Goal: Task Accomplishment & Management: Manage account settings

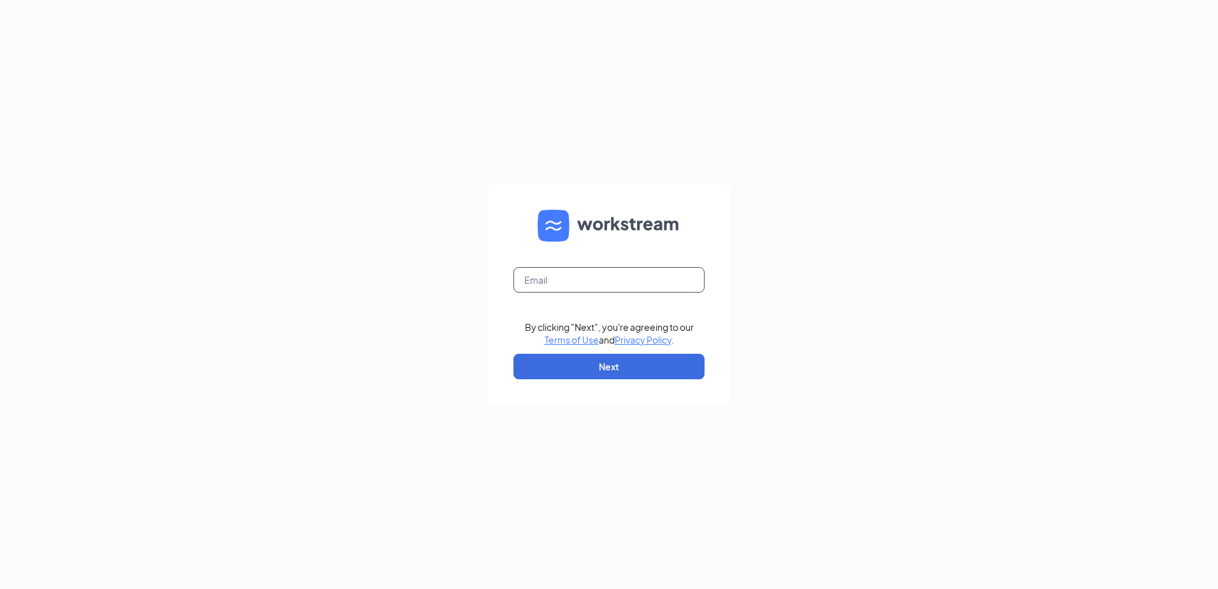
drag, startPoint x: 630, startPoint y: 280, endPoint x: 595, endPoint y: 297, distance: 38.8
click at [624, 285] on input "text" at bounding box center [609, 279] width 191 height 25
type input "01796@chick-fil-a.com"
click at [644, 360] on button "Next" at bounding box center [609, 366] width 191 height 25
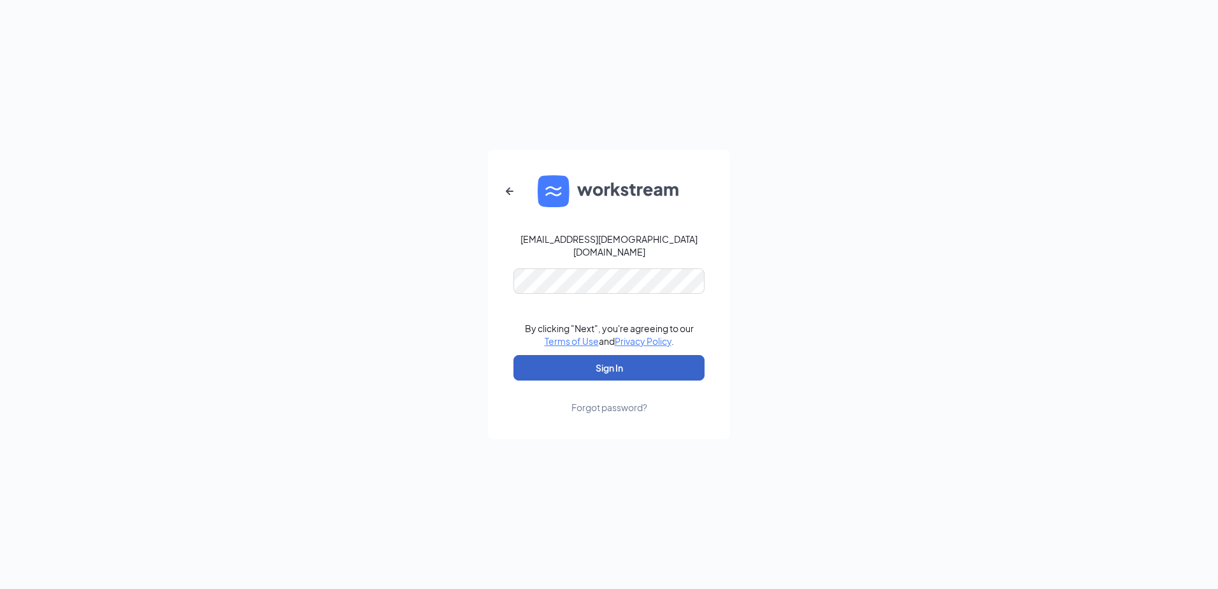
click at [636, 355] on button "Sign In" at bounding box center [609, 367] width 191 height 25
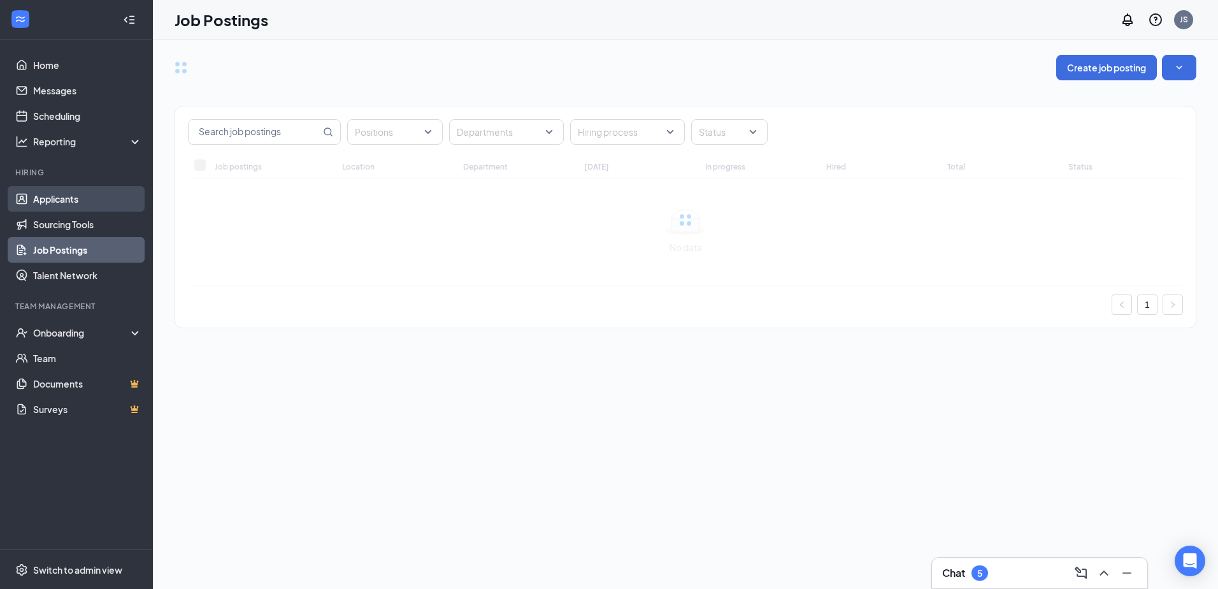
click at [74, 198] on link "Applicants" at bounding box center [87, 198] width 109 height 25
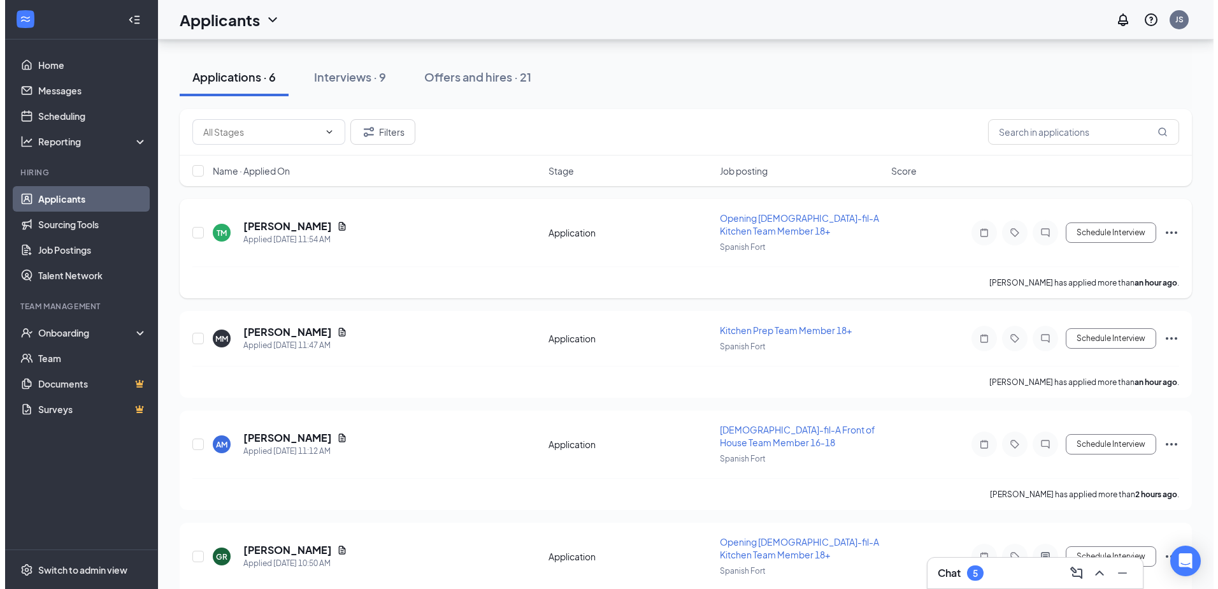
scroll to position [127, 0]
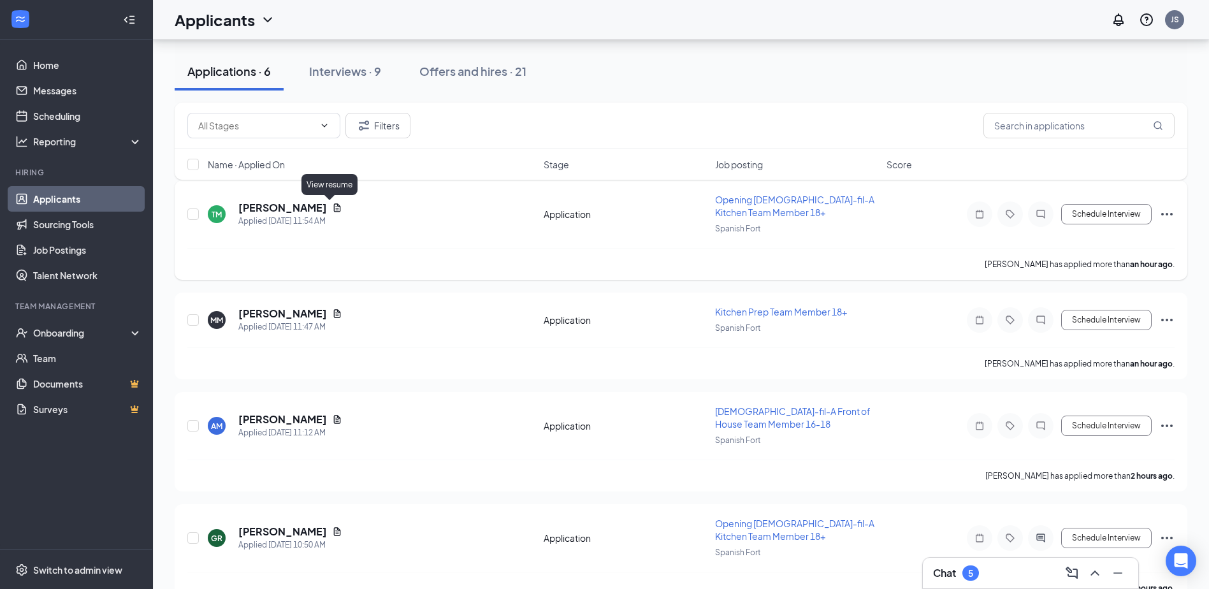
click at [334, 206] on icon "Document" at bounding box center [337, 207] width 7 height 8
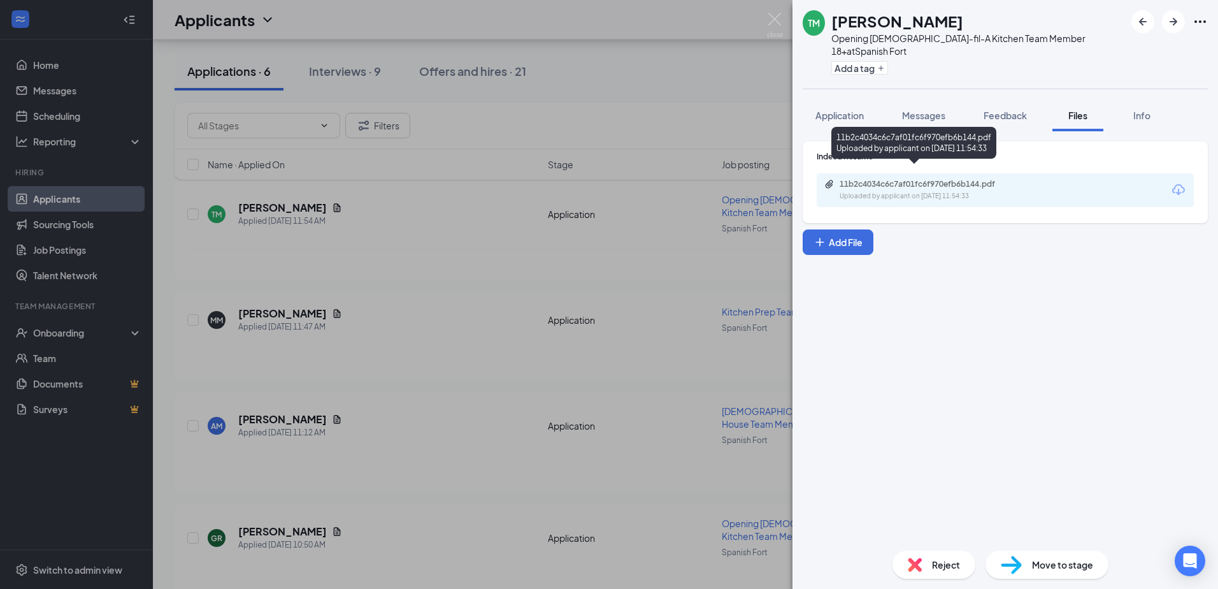
click at [910, 179] on div "11b2c4034c6c7af01fc6f970efb6b144.pdf" at bounding box center [929, 184] width 178 height 10
click at [1172, 24] on icon "ArrowRight" at bounding box center [1173, 21] width 15 height 15
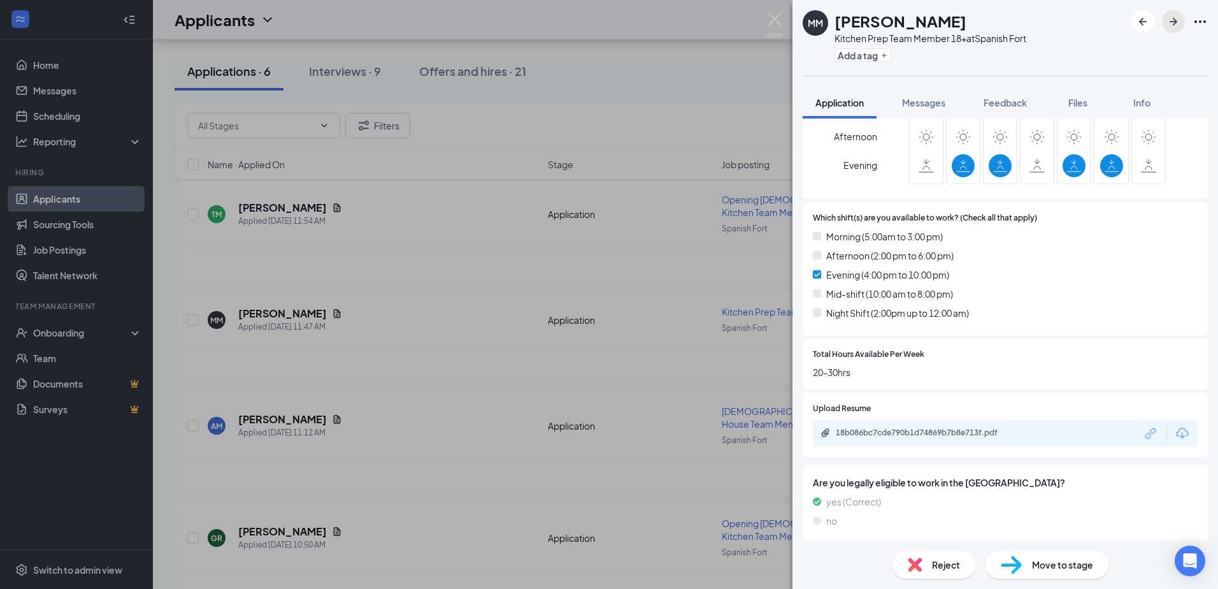
scroll to position [453, 0]
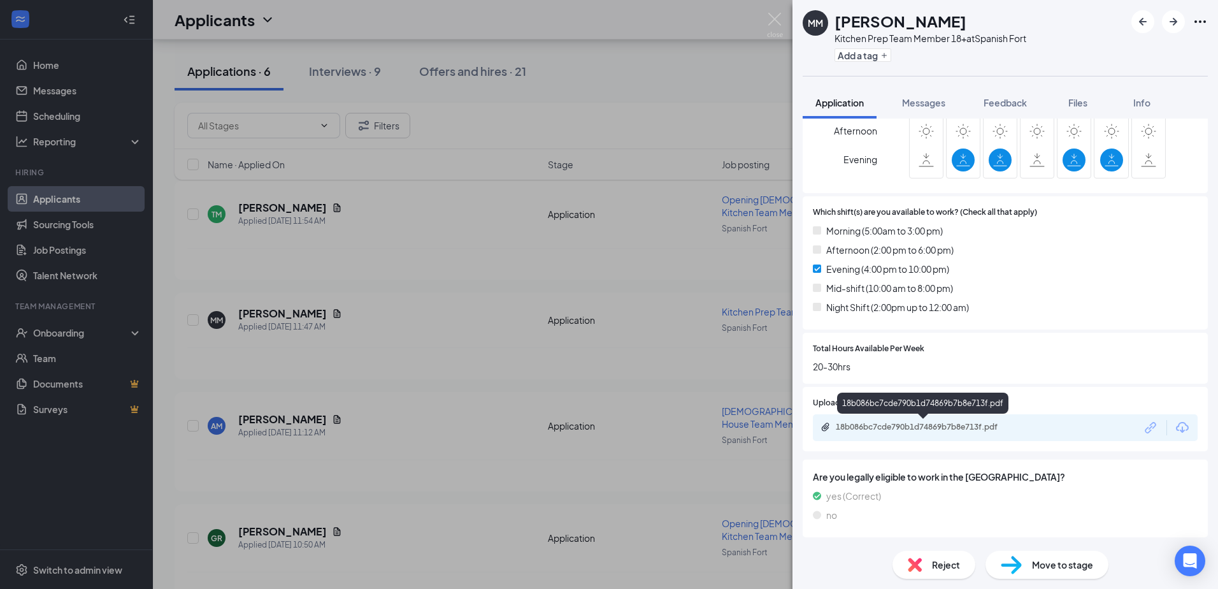
click at [963, 425] on div "18b086bc7cde790b1d74869b7b8e713f.pdf" at bounding box center [925, 427] width 178 height 10
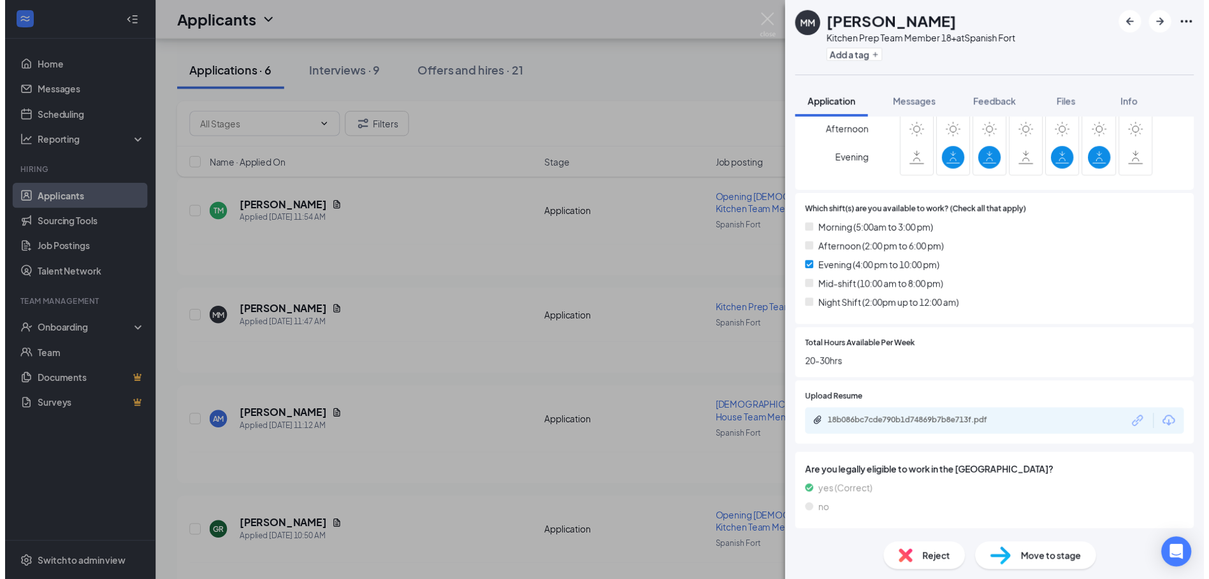
scroll to position [449, 0]
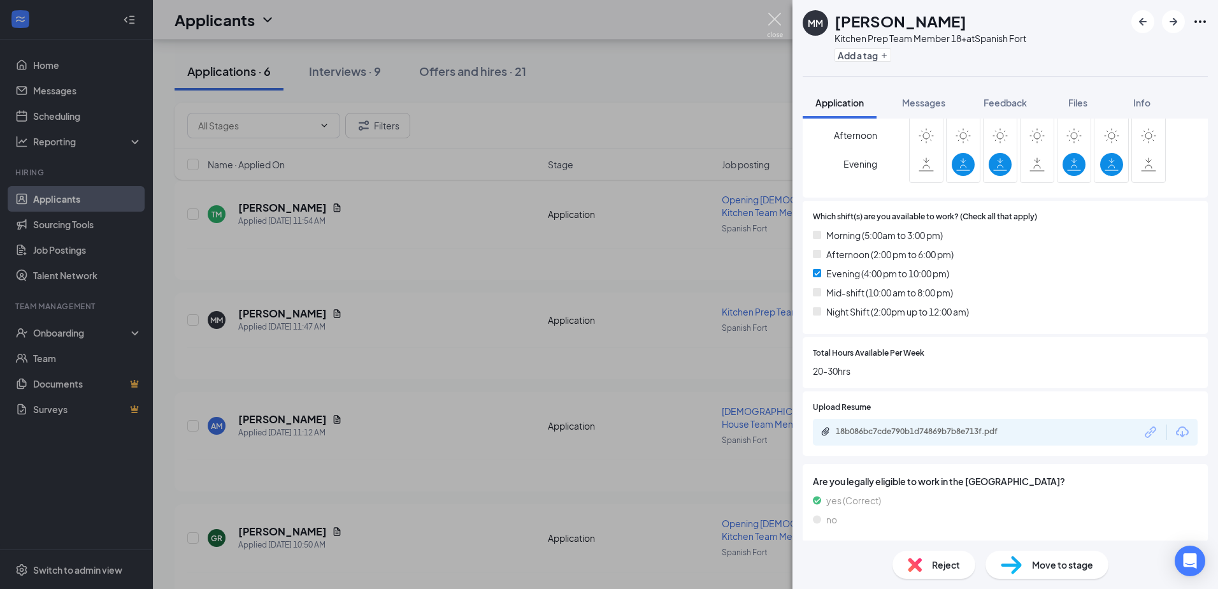
drag, startPoint x: 774, startPoint y: 20, endPoint x: 761, endPoint y: 45, distance: 28.2
click at [773, 20] on img at bounding box center [775, 25] width 16 height 25
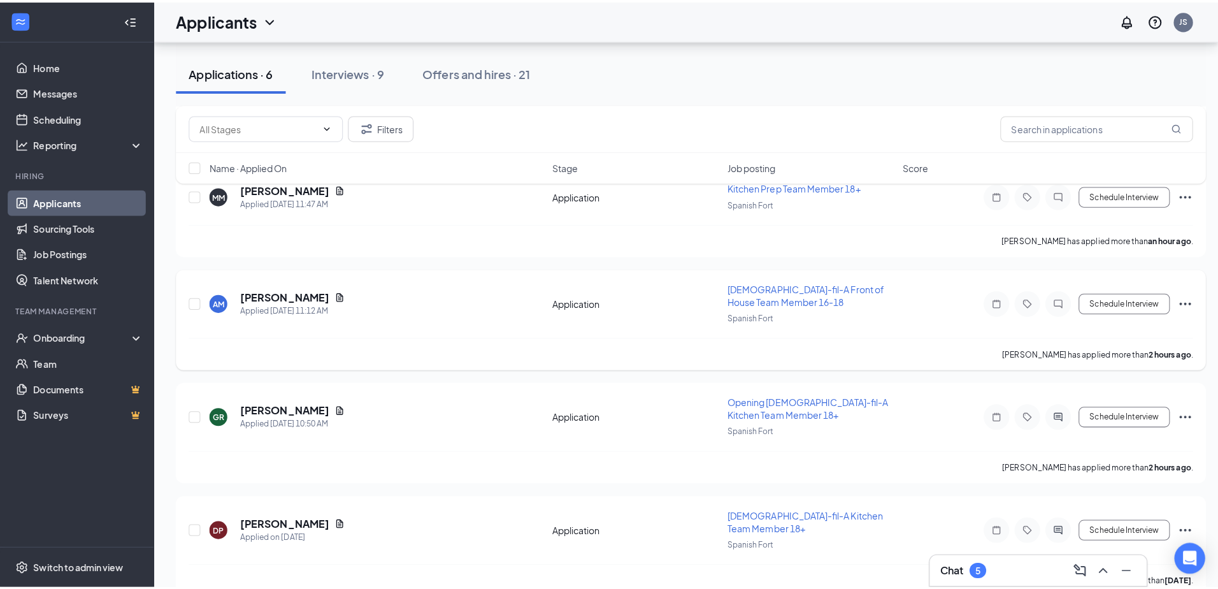
scroll to position [255, 0]
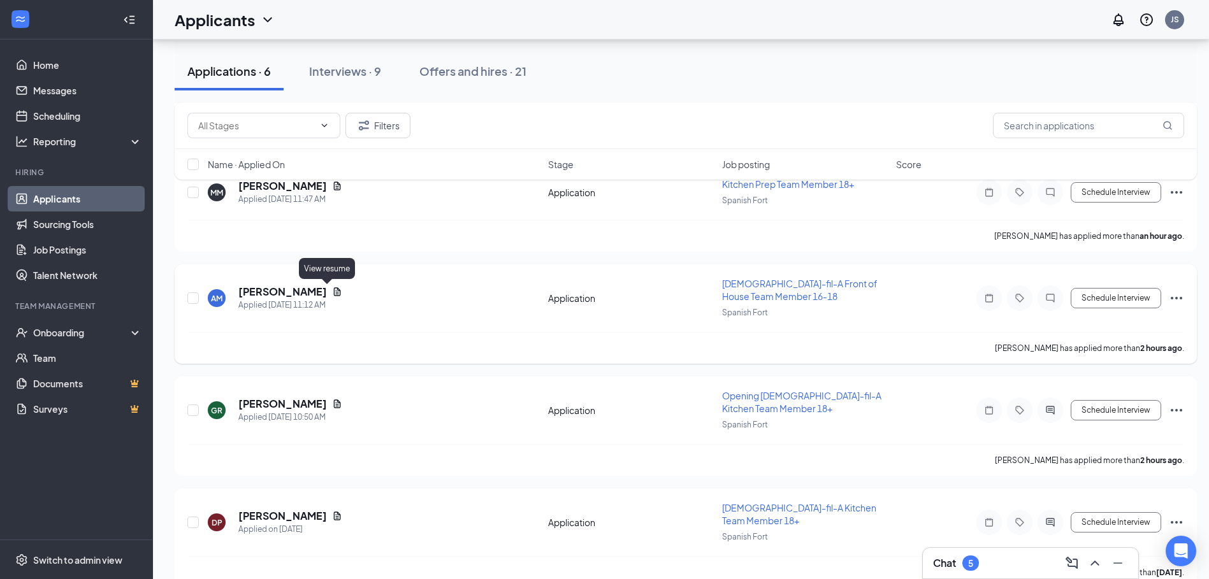
click at [334, 288] on icon "Document" at bounding box center [337, 291] width 7 height 8
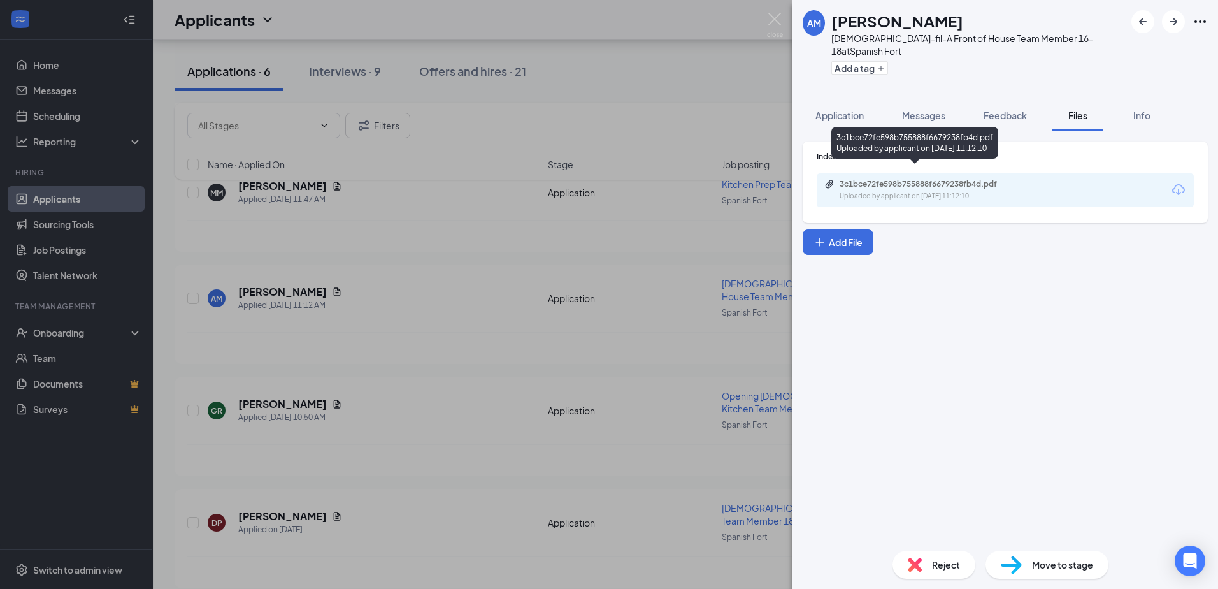
click at [977, 179] on div "3c1bce72fe598b755888f6679238fb4d.pdf" at bounding box center [929, 184] width 178 height 10
click at [774, 25] on img at bounding box center [775, 25] width 16 height 25
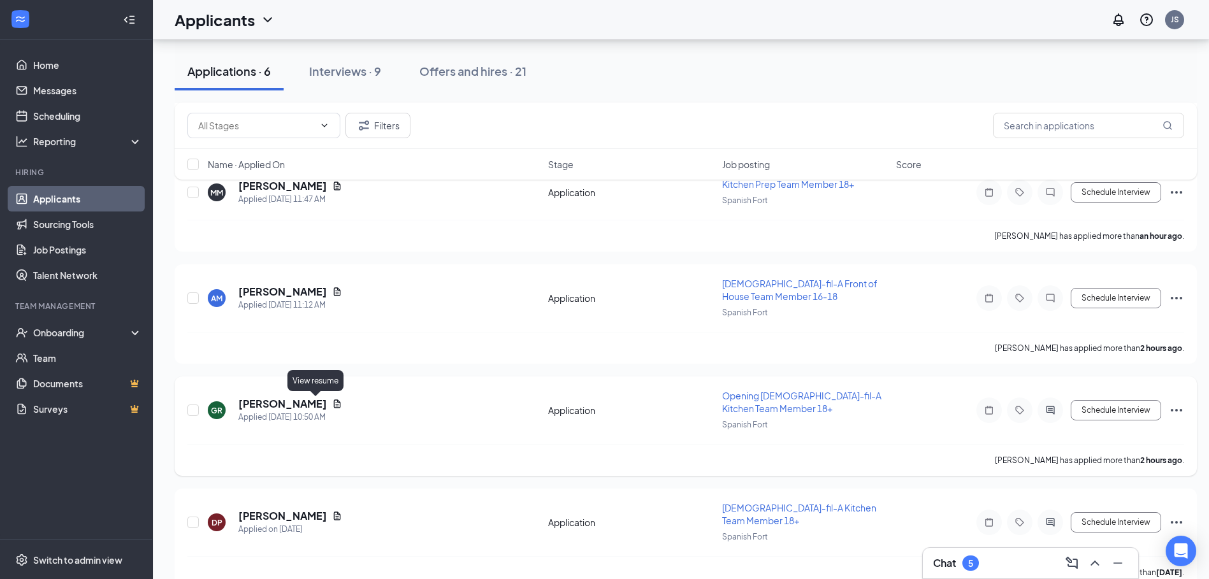
click at [332, 405] on icon "Document" at bounding box center [337, 404] width 10 height 10
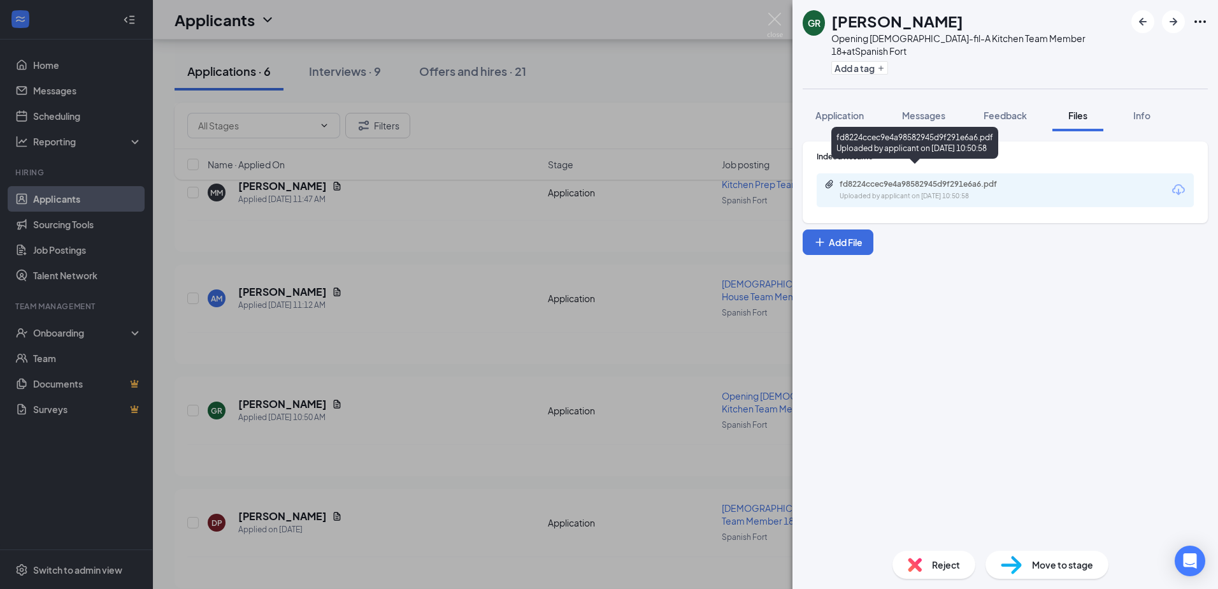
click at [979, 179] on div "fd8224ccec9e4a98582945d9f291e6a6.pdf" at bounding box center [929, 184] width 178 height 10
click at [935, 566] on span "Reject" at bounding box center [946, 565] width 28 height 14
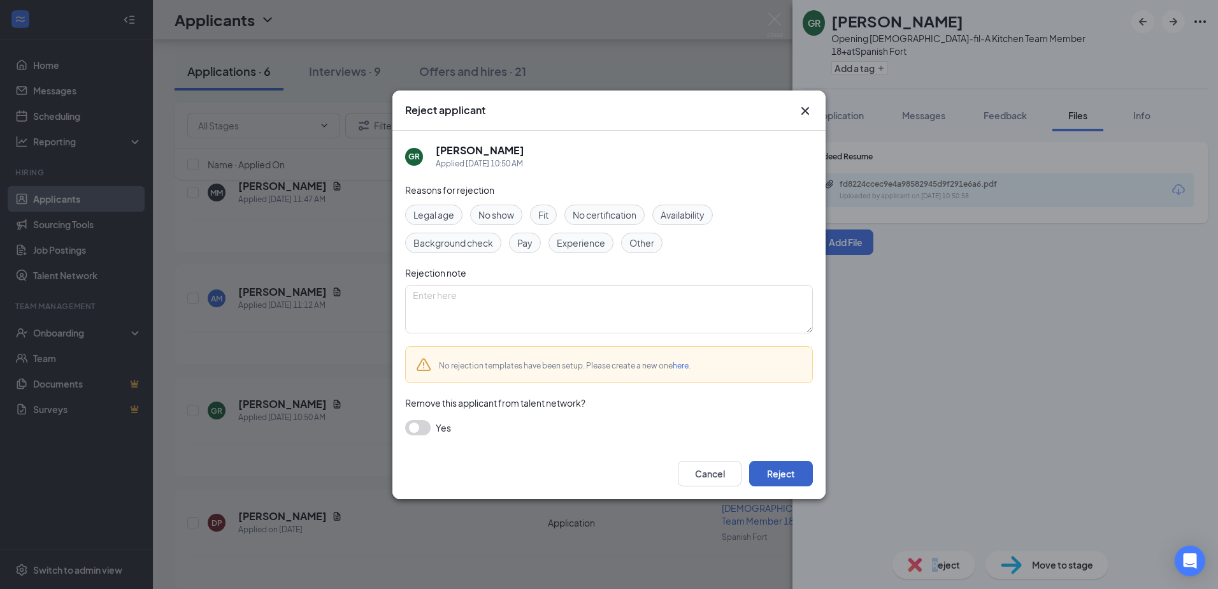
click at [772, 476] on button "Reject" at bounding box center [781, 473] width 64 height 25
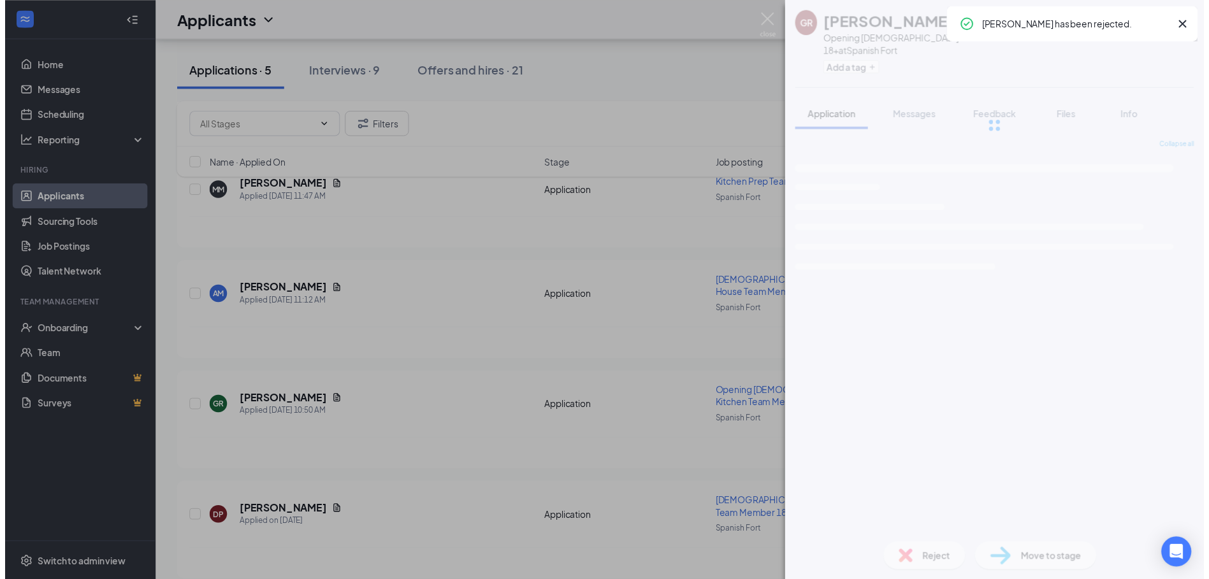
scroll to position [244, 0]
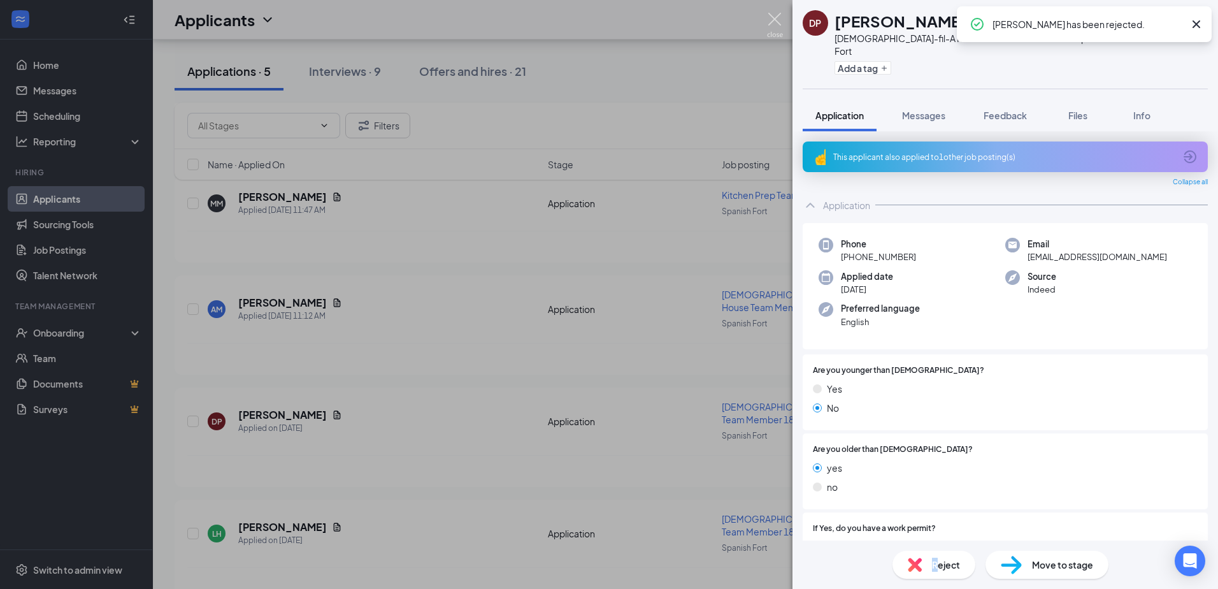
click at [770, 18] on img at bounding box center [775, 25] width 16 height 25
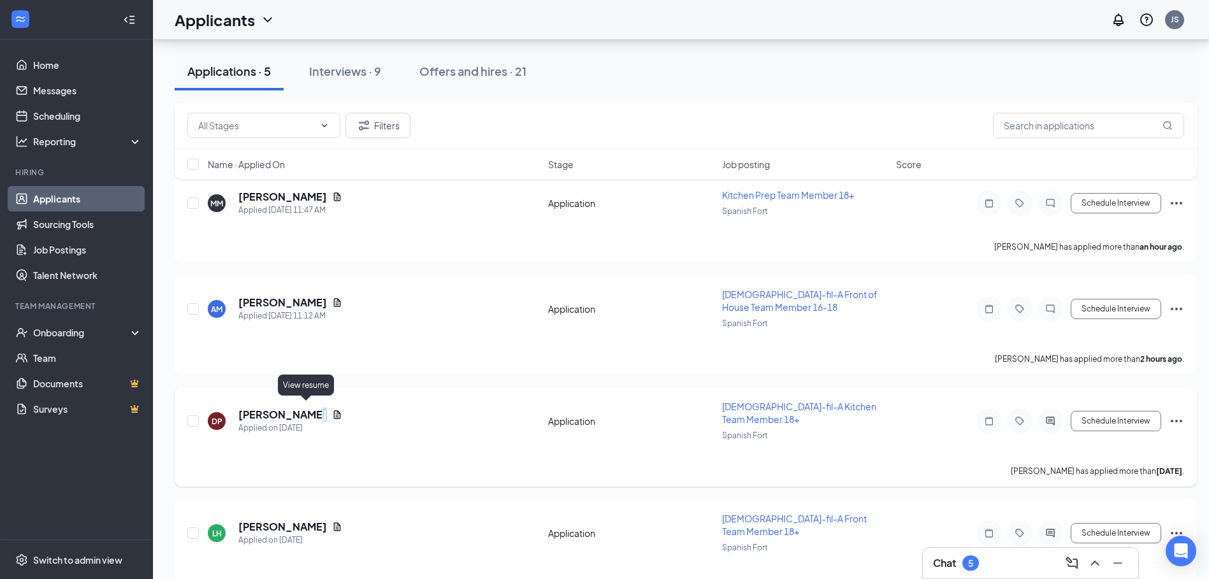
click at [332, 410] on icon "Document" at bounding box center [337, 415] width 10 height 10
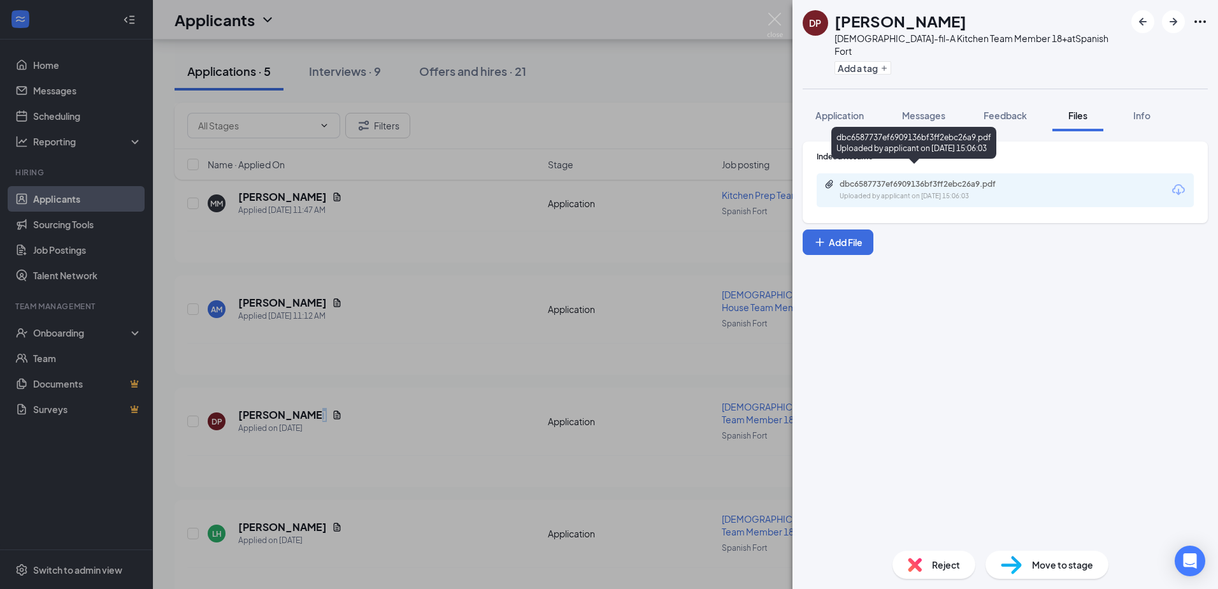
click at [953, 179] on div "dbc6587737ef6909136bf3ff2ebc26a9.pdf" at bounding box center [929, 184] width 178 height 10
click at [772, 10] on div "DP [PERSON_NAME] [DEMOGRAPHIC_DATA]-fil-A Kitchen Team Member 18+ at Spanish Fo…" at bounding box center [609, 294] width 1218 height 589
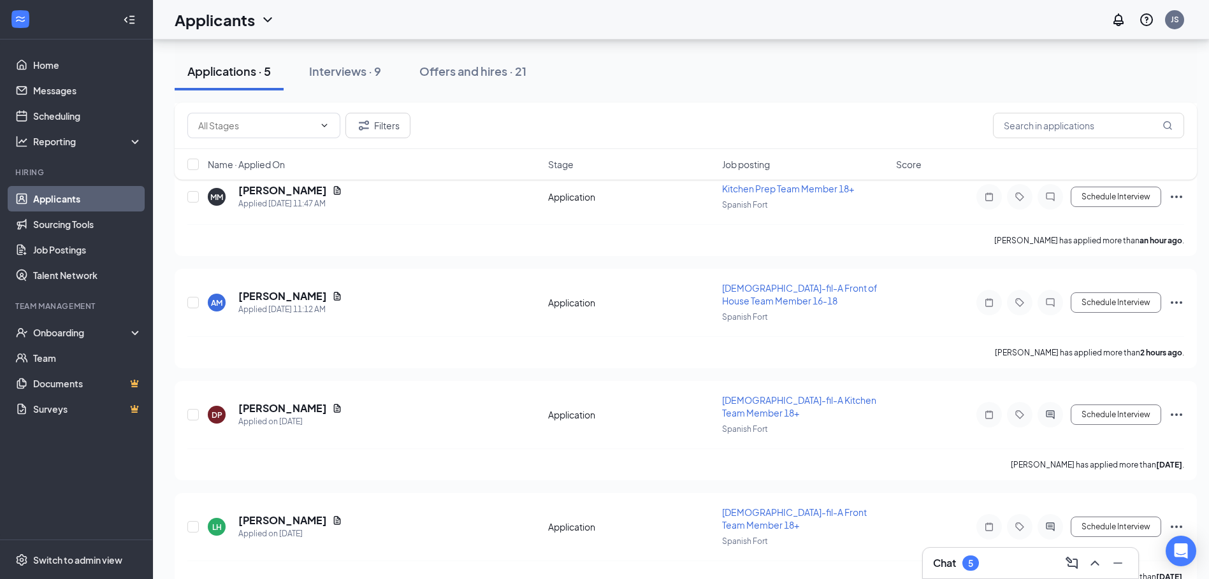
scroll to position [254, 0]
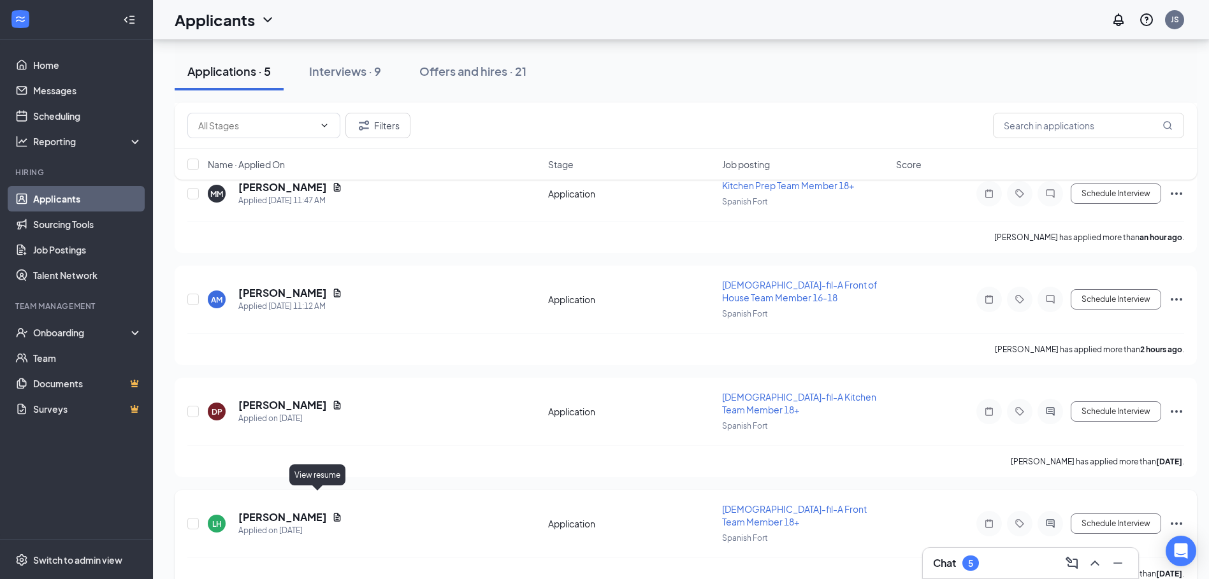
click at [332, 512] on icon "Document" at bounding box center [337, 517] width 10 height 10
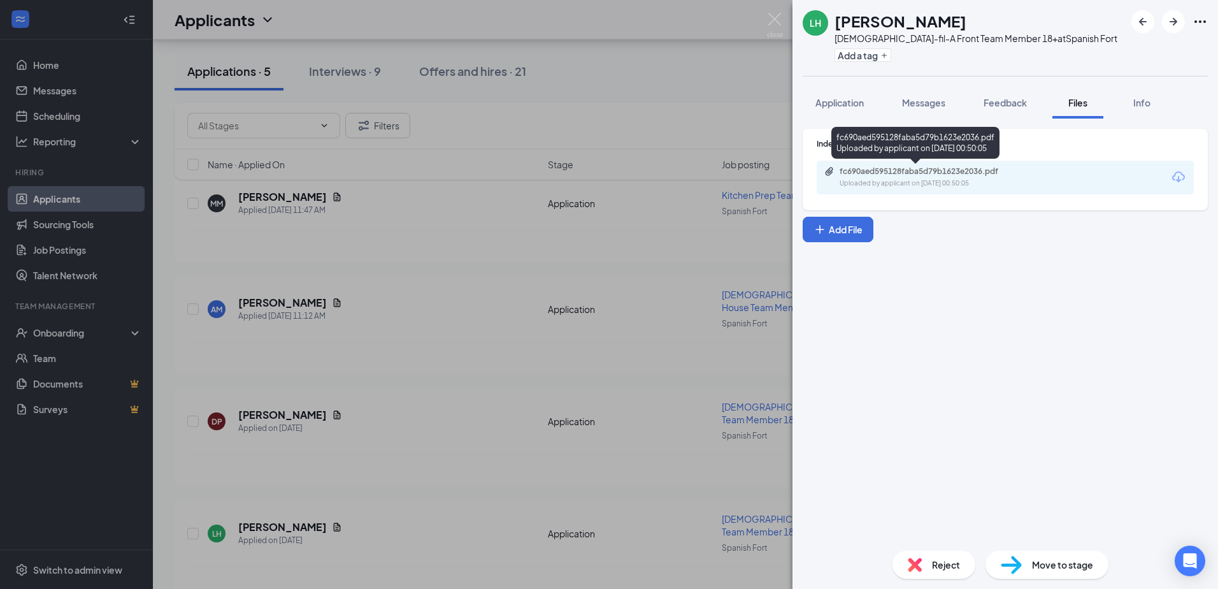
click at [941, 172] on div "fc690aed595128faba5d79b1623e2036.pdf" at bounding box center [929, 171] width 178 height 10
click at [779, 14] on img at bounding box center [775, 25] width 16 height 25
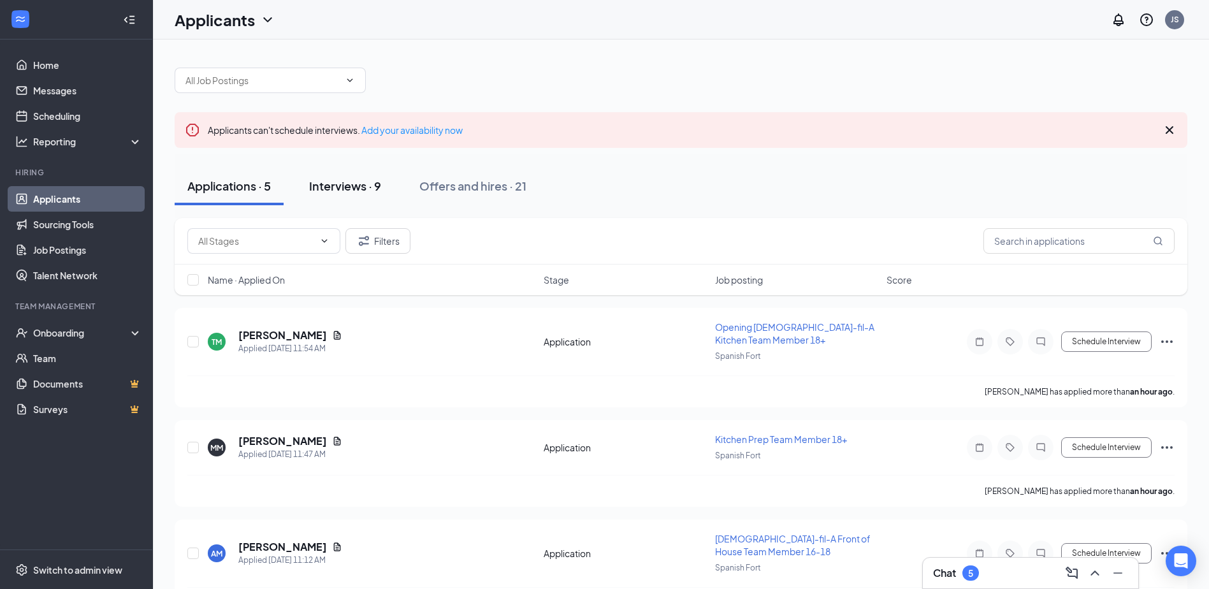
click at [352, 194] on button "Interviews · 9" at bounding box center [344, 186] width 97 height 38
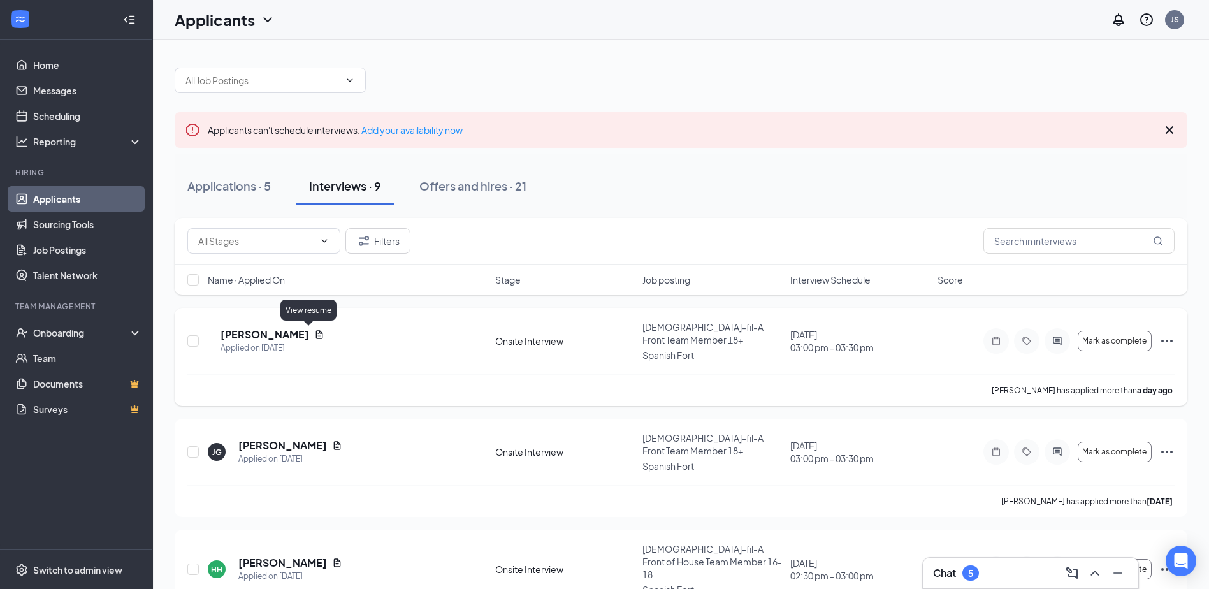
click at [316, 335] on icon "Document" at bounding box center [319, 334] width 7 height 8
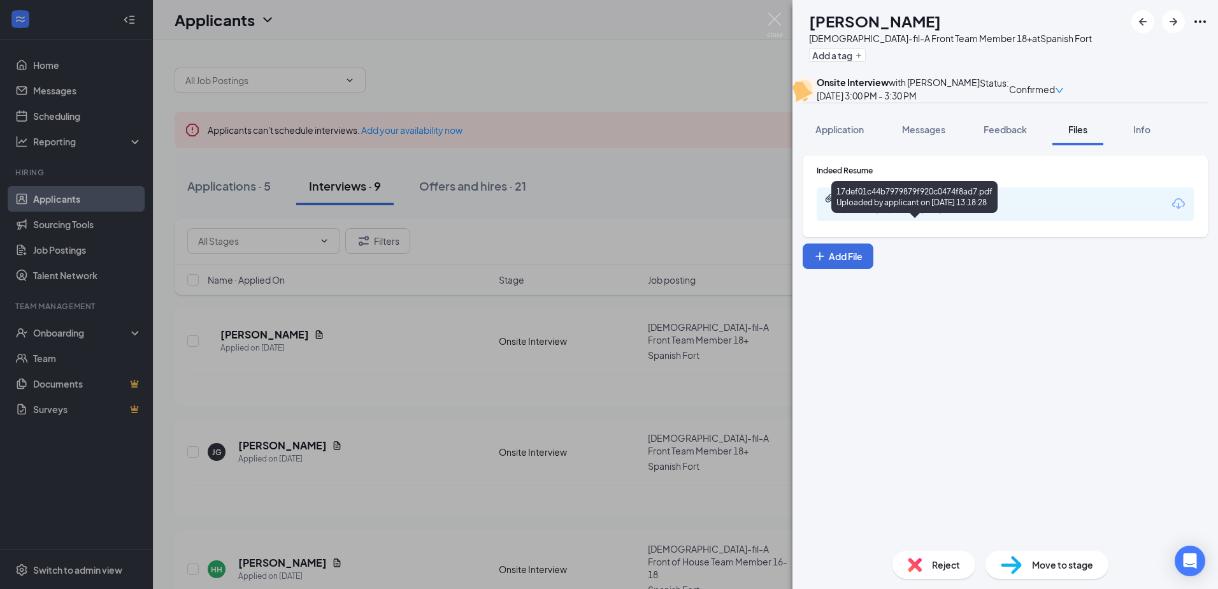
click at [912, 203] on div "17def01c44b7979879f920c0474f8ad7.pdf" at bounding box center [929, 198] width 178 height 10
click at [869, 203] on div "17def01c44b7979879f920c0474f8ad7.pdf" at bounding box center [929, 198] width 178 height 10
drag, startPoint x: 433, startPoint y: 414, endPoint x: 422, endPoint y: 429, distance: 18.9
click at [433, 414] on div "AP [PERSON_NAME] [DEMOGRAPHIC_DATA]-fil-A Front Team Member 18+ at Spanish Fort…" at bounding box center [609, 294] width 1218 height 589
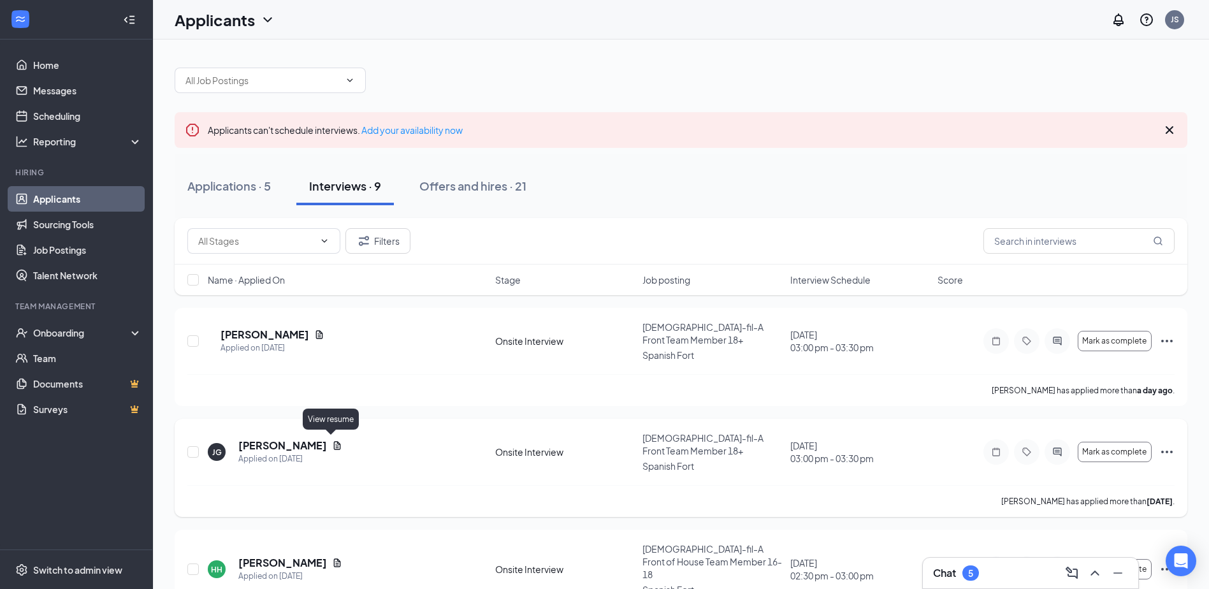
click at [332, 440] on icon "Document" at bounding box center [337, 445] width 10 height 10
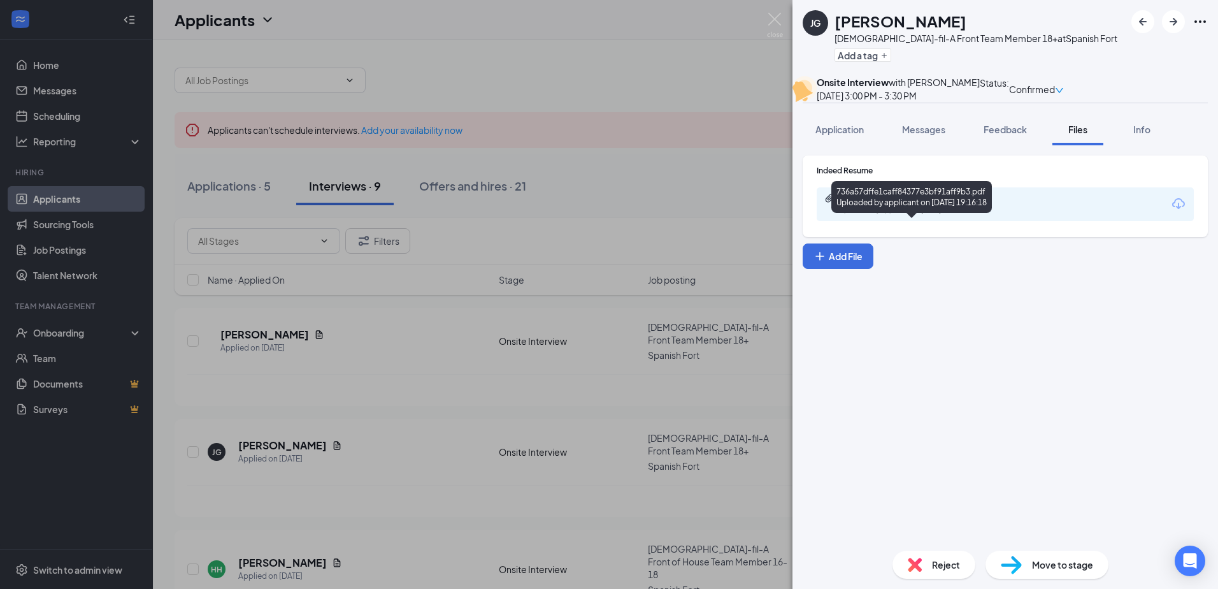
click at [955, 203] on div "736a57dffe1caff84377e3bf91aff9b3.pdf" at bounding box center [929, 198] width 178 height 10
drag, startPoint x: 772, startPoint y: 20, endPoint x: 716, endPoint y: 126, distance: 119.7
click at [772, 20] on img at bounding box center [775, 25] width 16 height 25
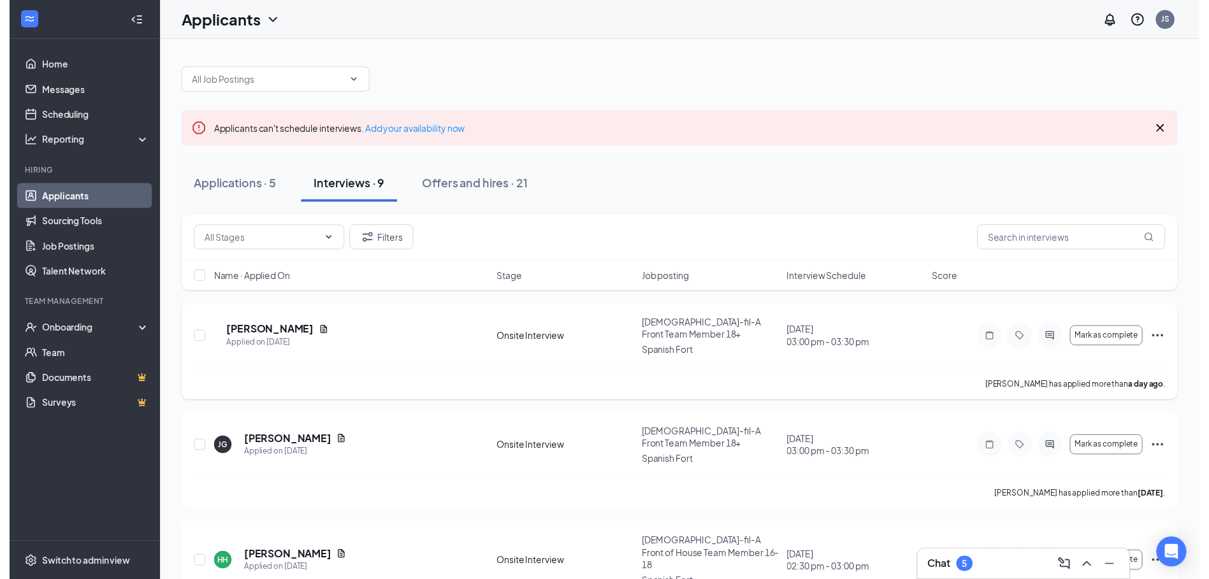
scroll to position [127, 0]
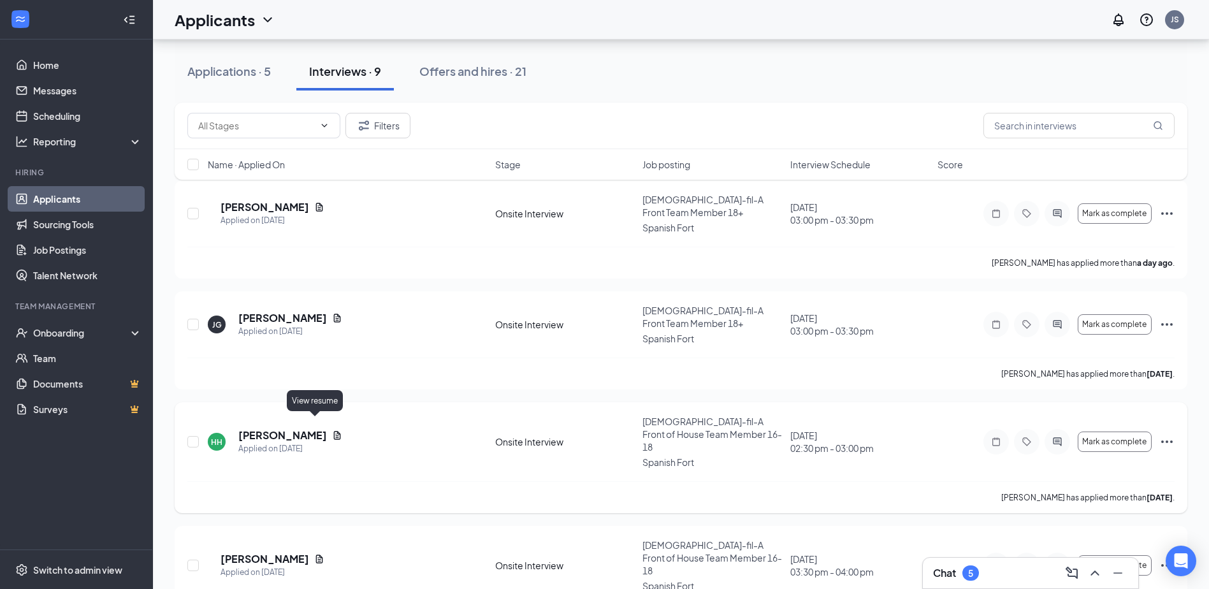
click at [332, 430] on icon "Document" at bounding box center [337, 435] width 10 height 10
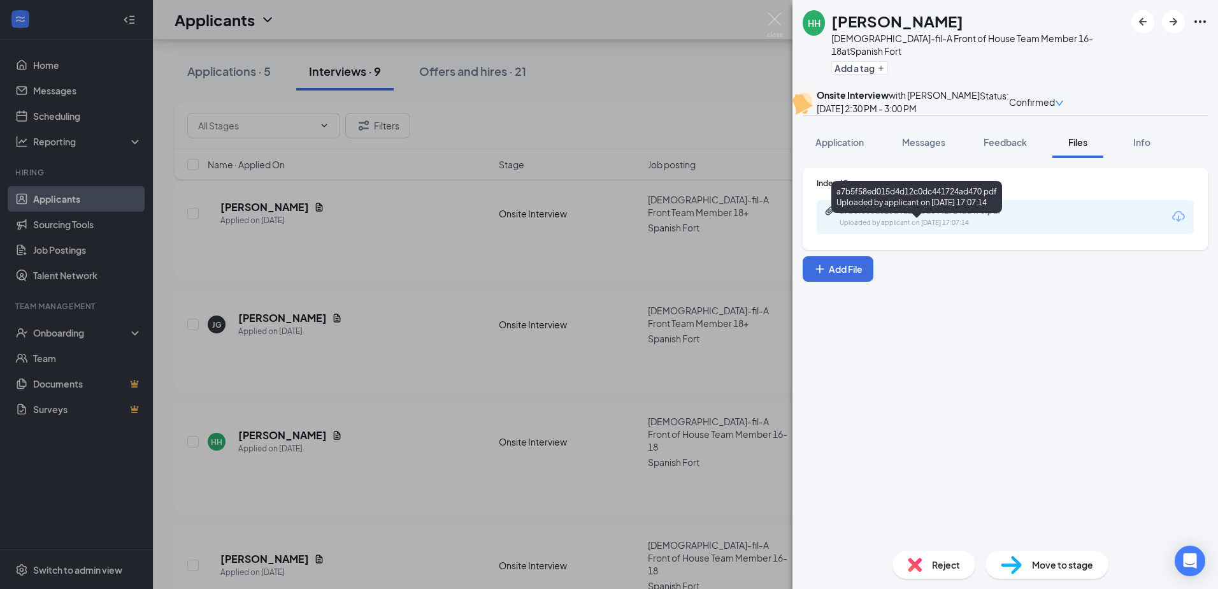
click at [923, 216] on div "a7b5f58ed015d4d12c0dc441724ad470.pdf" at bounding box center [929, 211] width 178 height 10
click at [943, 216] on div "a7b5f58ed015d4d12c0dc441724ad470.pdf" at bounding box center [929, 211] width 178 height 10
drag, startPoint x: 779, startPoint y: 20, endPoint x: 705, endPoint y: 203, distance: 198.1
click at [779, 19] on img at bounding box center [775, 25] width 16 height 25
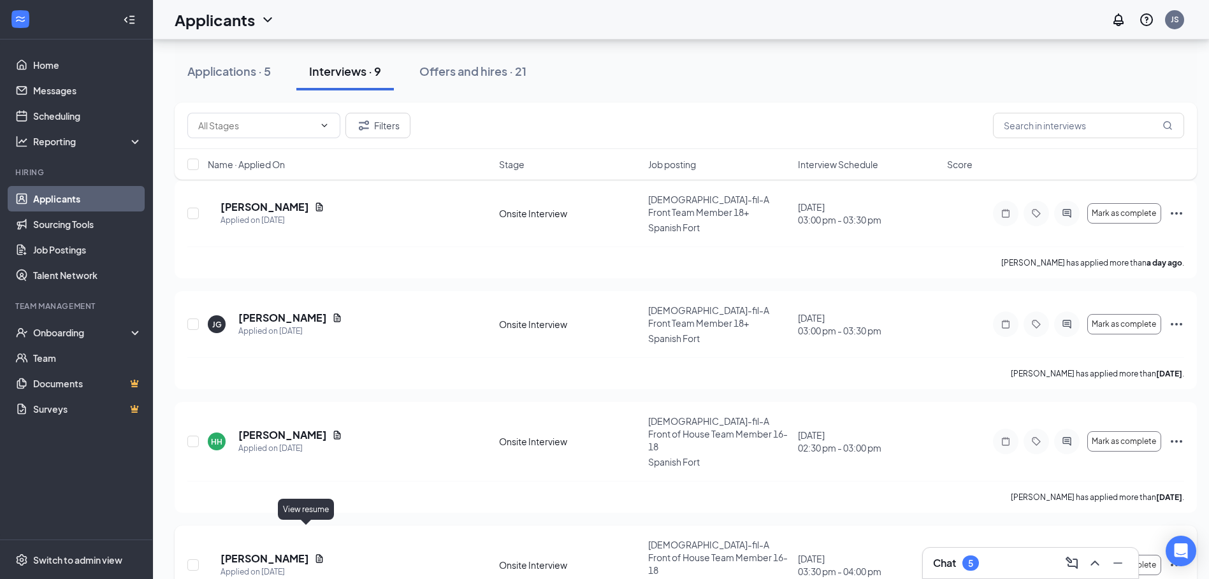
click at [316, 554] on icon "Document" at bounding box center [319, 558] width 7 height 8
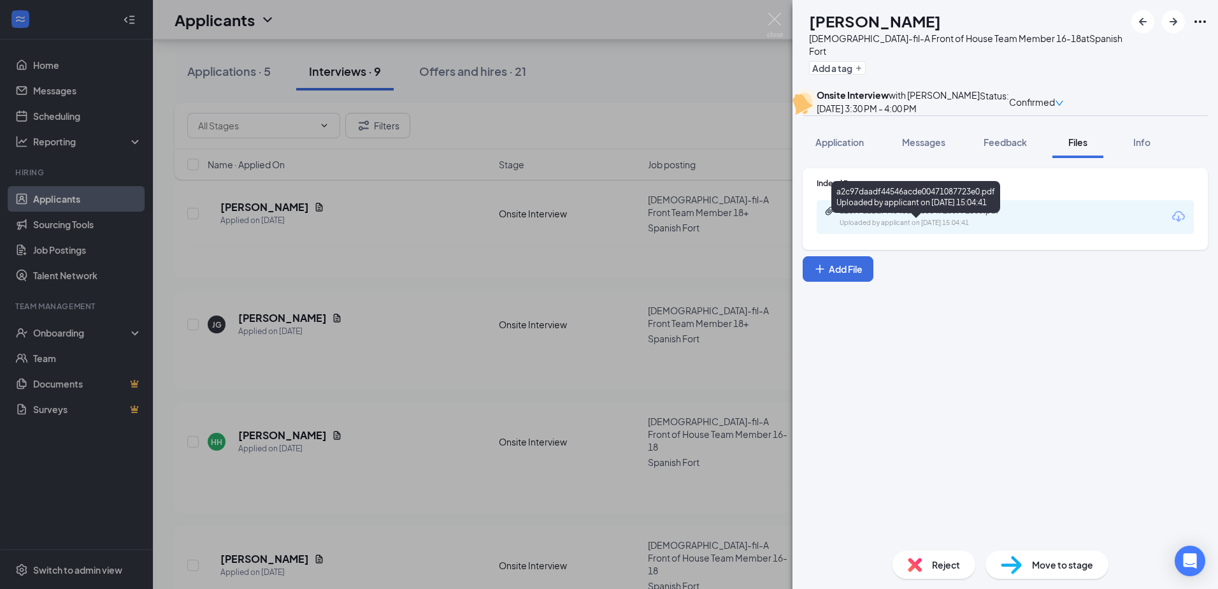
click at [905, 216] on div "a2c97daadf44546acde00471087723e0.pdf" at bounding box center [929, 211] width 178 height 10
drag, startPoint x: 368, startPoint y: 315, endPoint x: 379, endPoint y: 318, distance: 11.7
click at [370, 317] on div "DP [PERSON_NAME] [DEMOGRAPHIC_DATA]-fil-A Front of House Team Member 16-18 at S…" at bounding box center [609, 294] width 1218 height 589
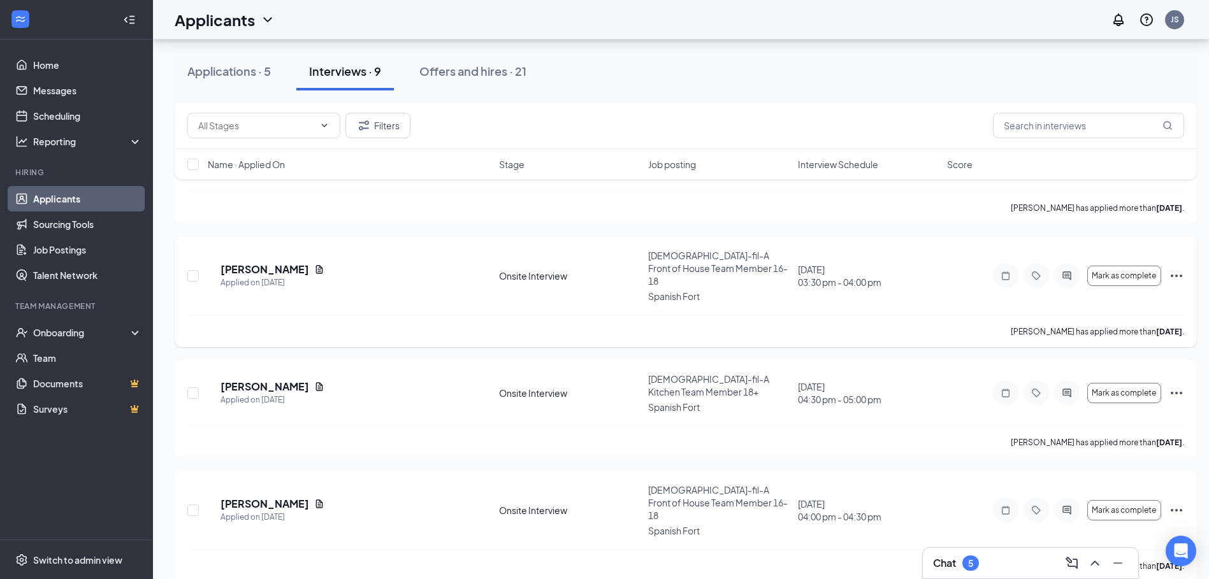
scroll to position [510, 0]
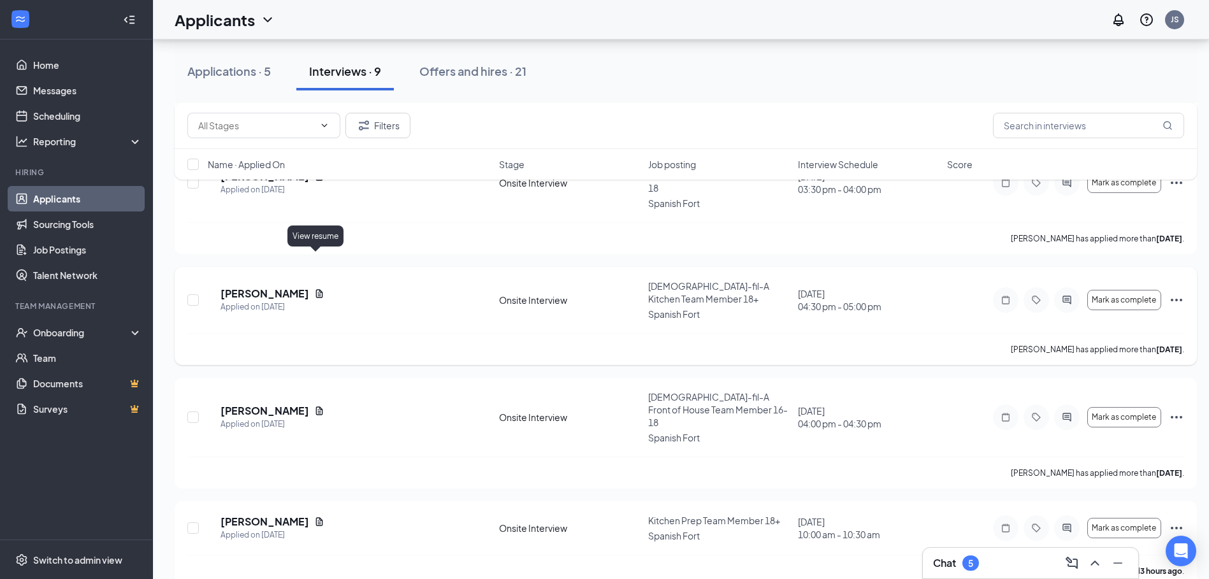
click at [314, 289] on icon "Document" at bounding box center [319, 294] width 10 height 10
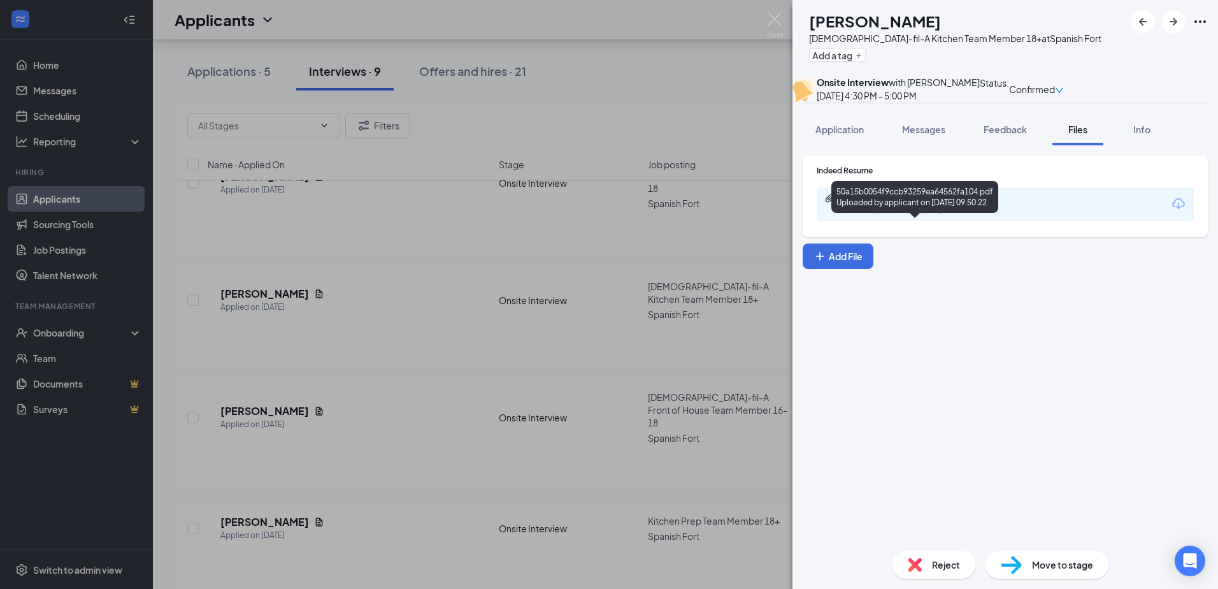
click at [921, 203] on div "50a15b0054f9ccb93259ea64562fa104.pdf" at bounding box center [929, 198] width 178 height 10
click at [777, 17] on img at bounding box center [775, 25] width 16 height 25
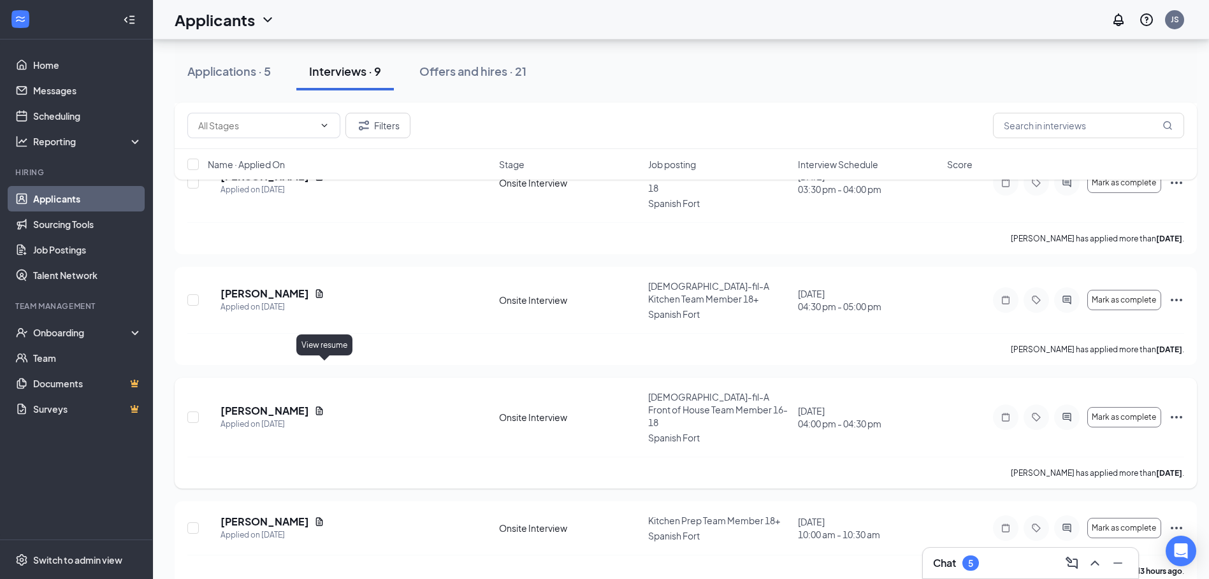
click at [324, 406] on icon "Document" at bounding box center [319, 411] width 10 height 10
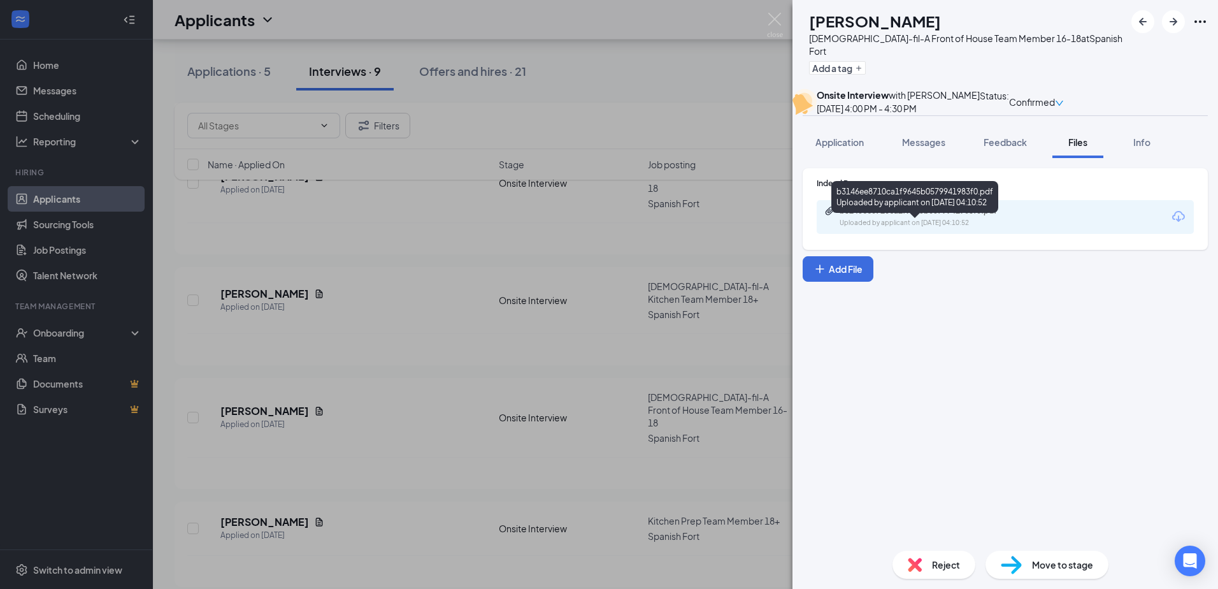
click at [934, 216] on div "b3146ee8710ca1f9645b0579941983f0.pdf" at bounding box center [929, 211] width 178 height 10
drag, startPoint x: 777, startPoint y: 13, endPoint x: 765, endPoint y: 50, distance: 38.7
click at [776, 13] on img at bounding box center [775, 25] width 16 height 25
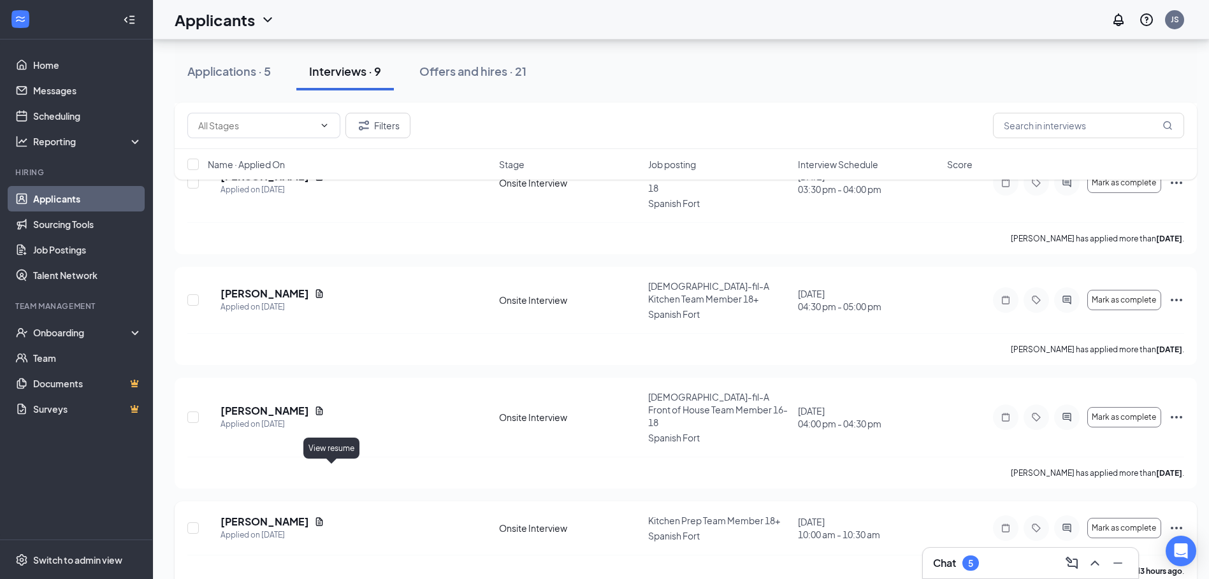
click at [324, 517] on icon "Document" at bounding box center [319, 522] width 10 height 10
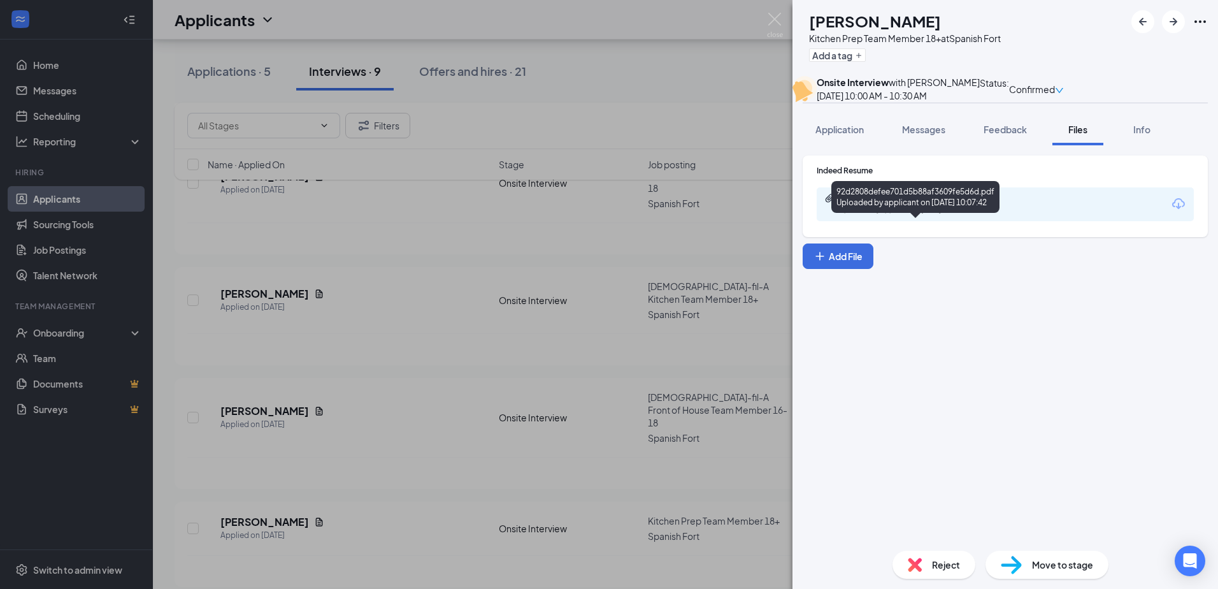
click at [896, 203] on div "92d2808defee701d5b88af3609fe5d6d.pdf" at bounding box center [929, 198] width 178 height 10
click at [773, 18] on img at bounding box center [775, 25] width 16 height 25
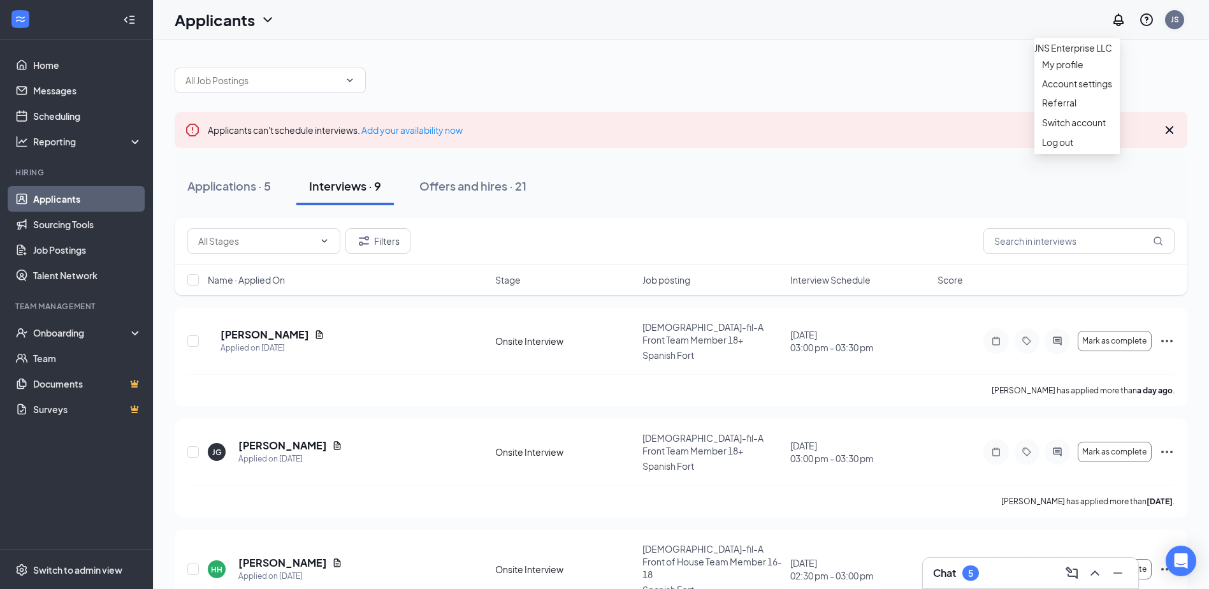
click at [1179, 15] on div "JS" at bounding box center [1174, 19] width 19 height 19
click at [1074, 152] on li "Log out" at bounding box center [1076, 142] width 85 height 19
